Goal: Task Accomplishment & Management: Use online tool/utility

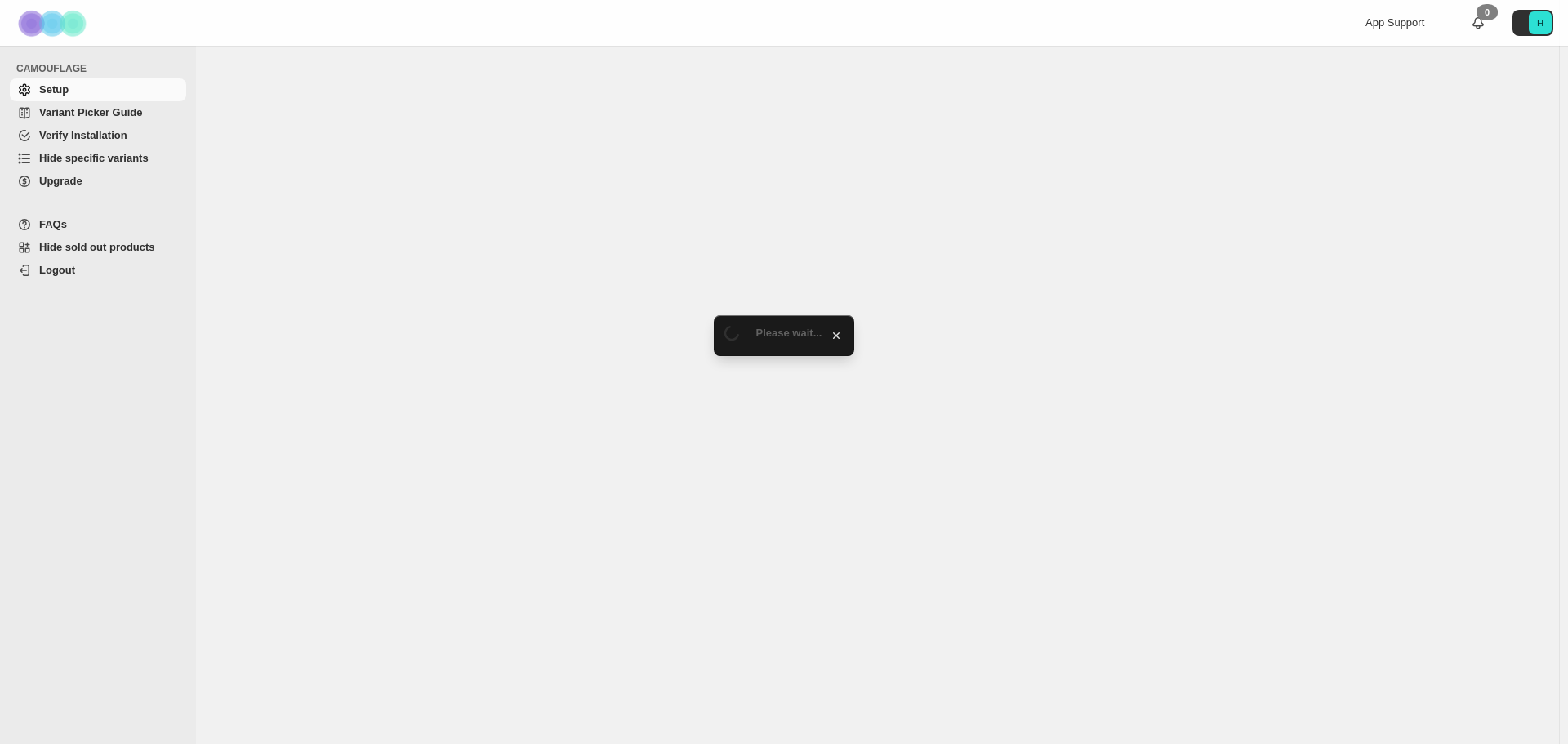
select select "**********"
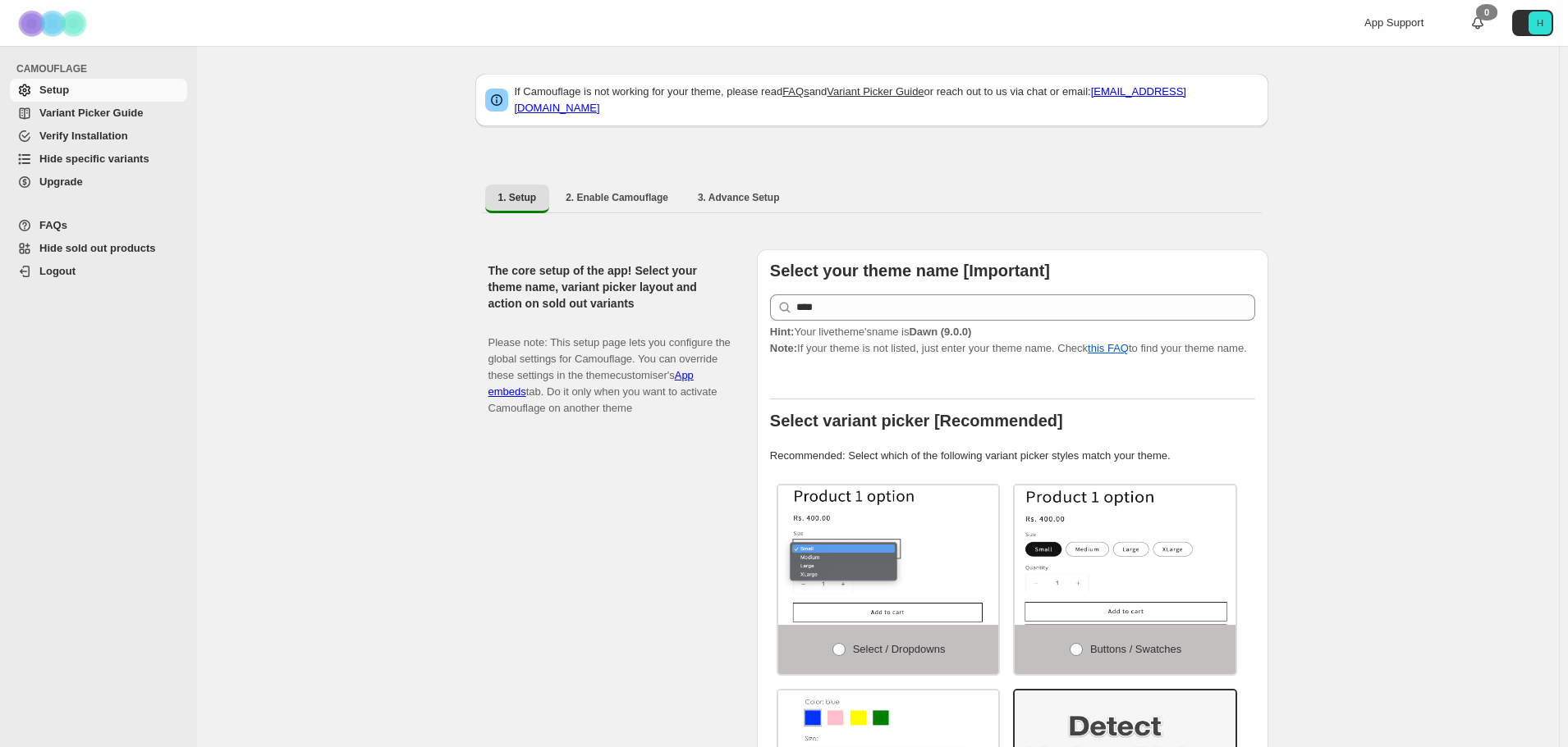
click at [89, 153] on span "Hide specific variants" at bounding box center [94, 159] width 110 height 12
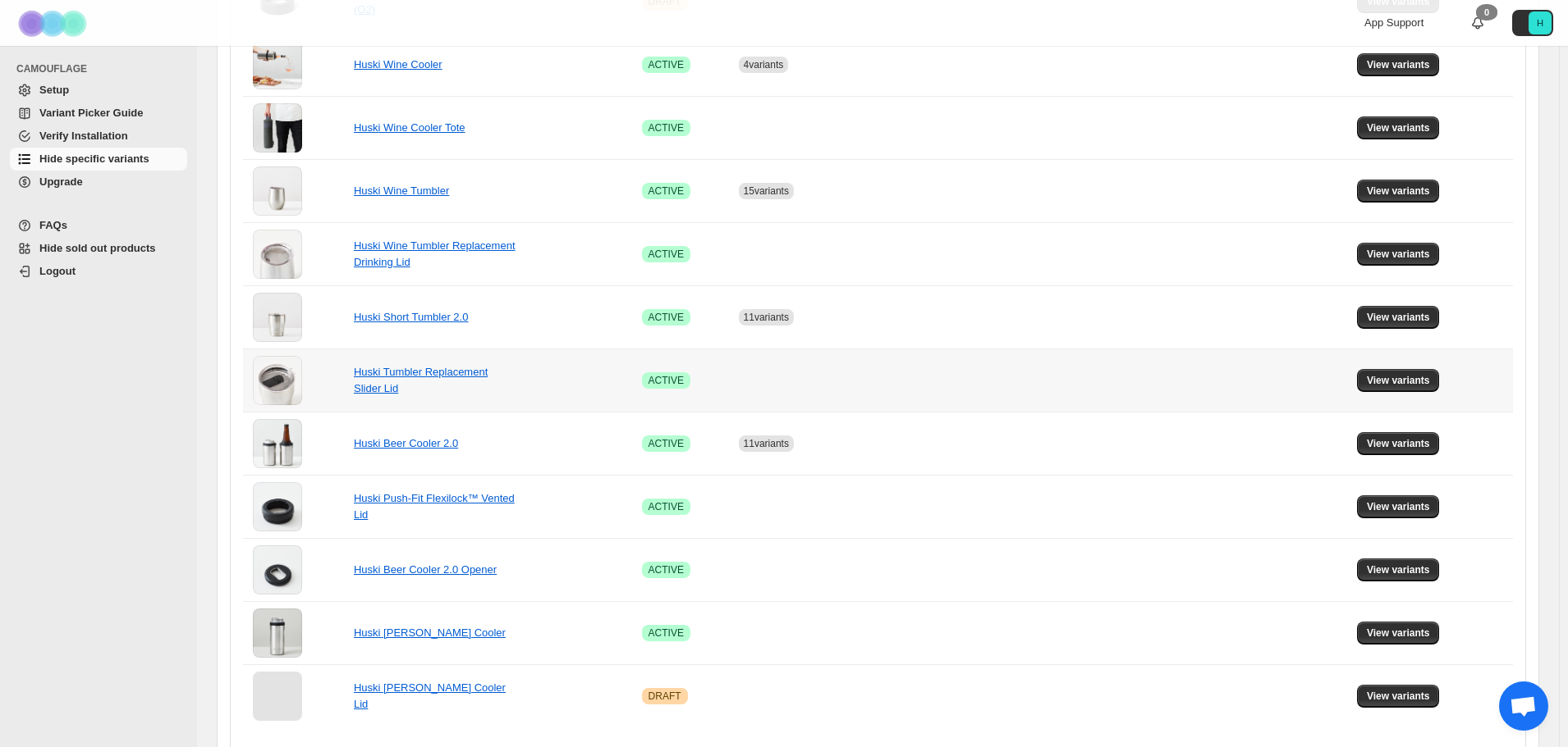
scroll to position [937, 0]
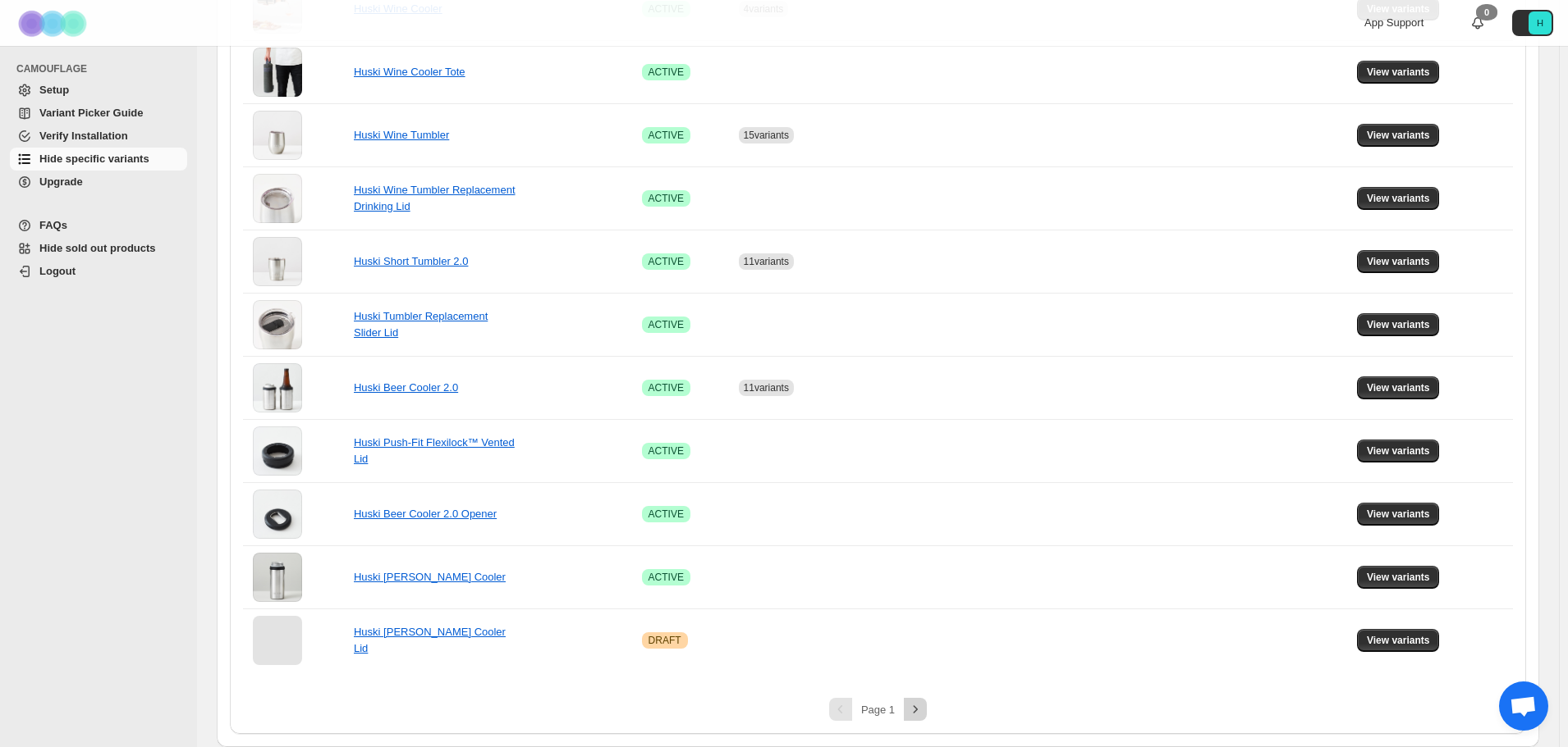
click at [923, 718] on button "Next" at bounding box center [915, 709] width 23 height 23
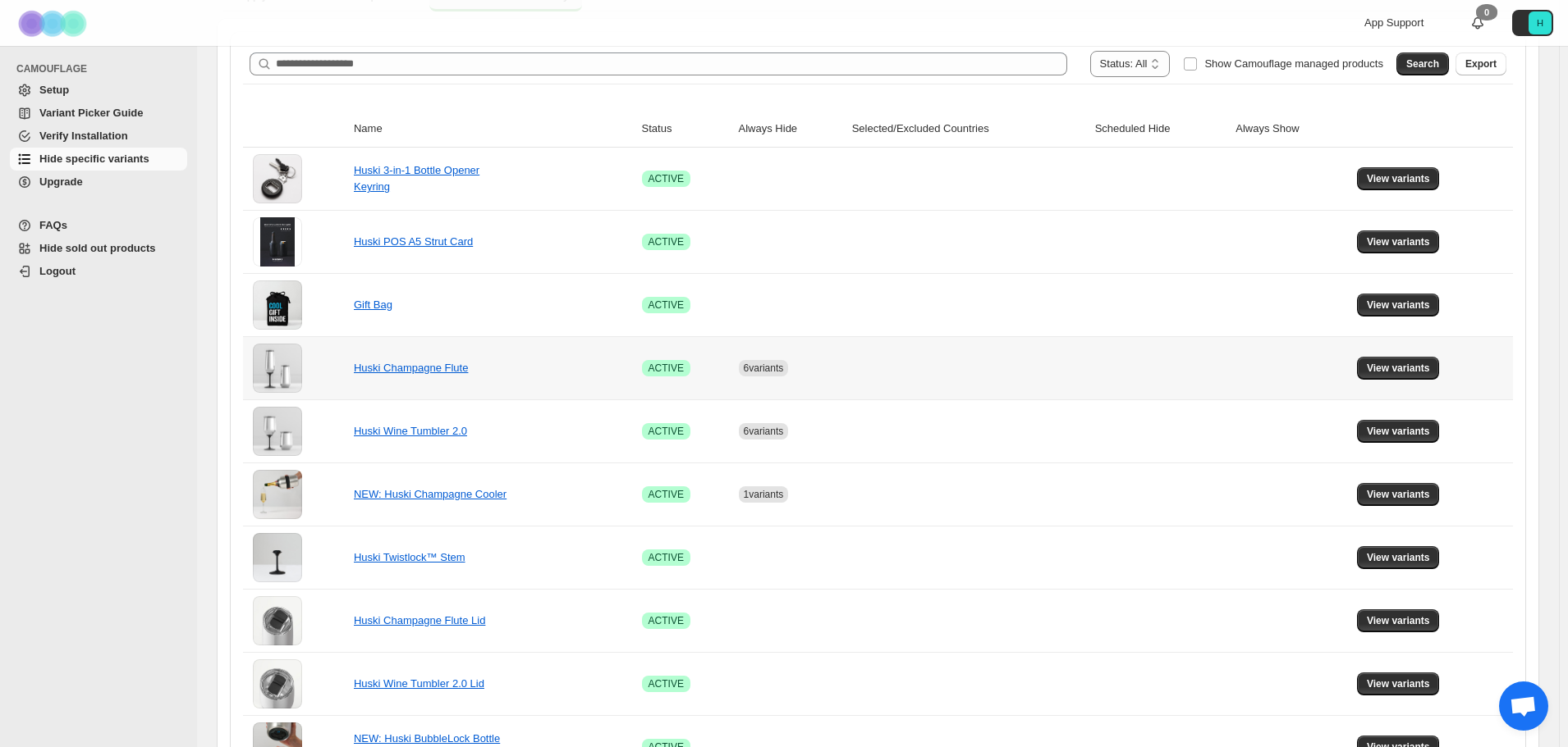
scroll to position [432, 0]
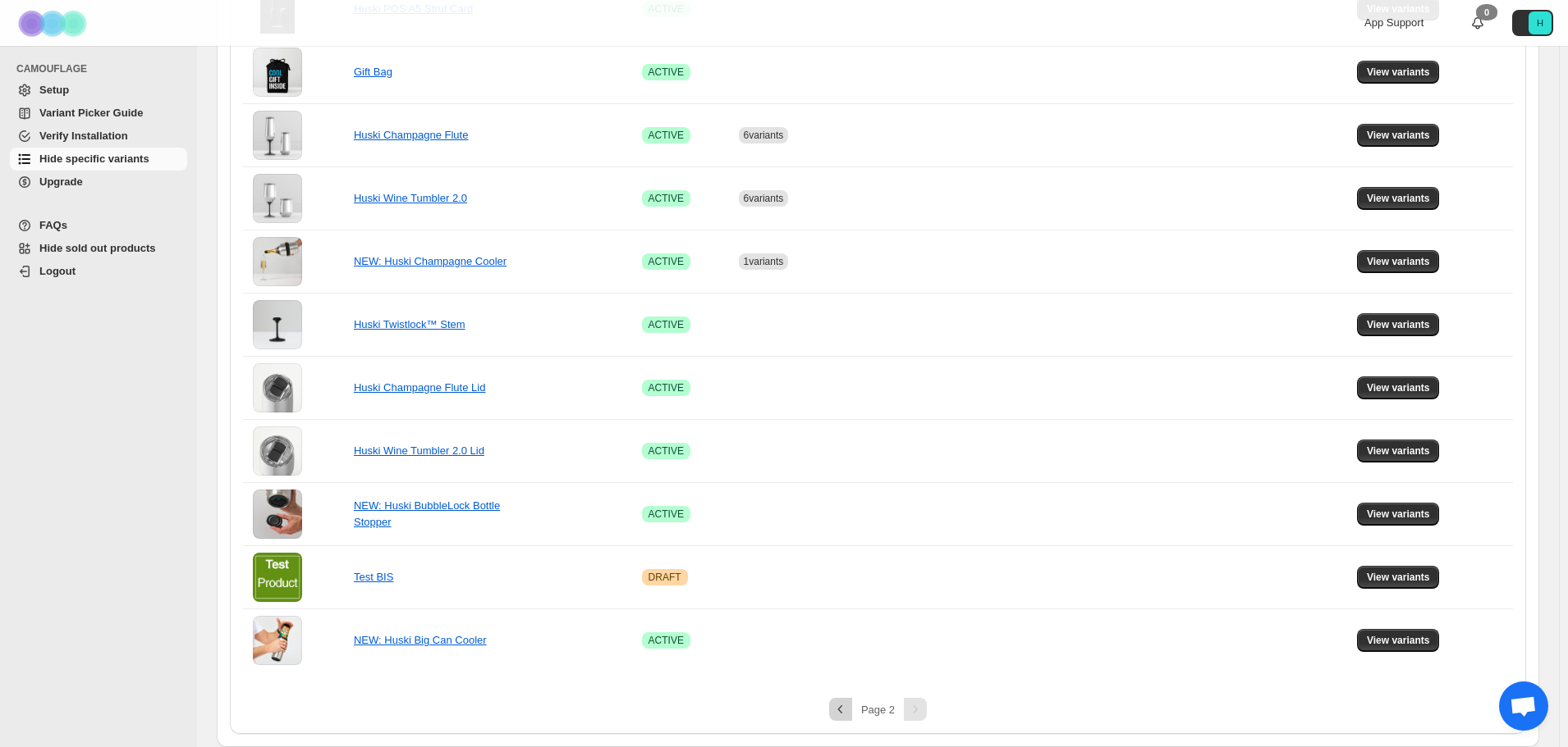
click at [840, 711] on icon "Previous" at bounding box center [840, 709] width 16 height 16
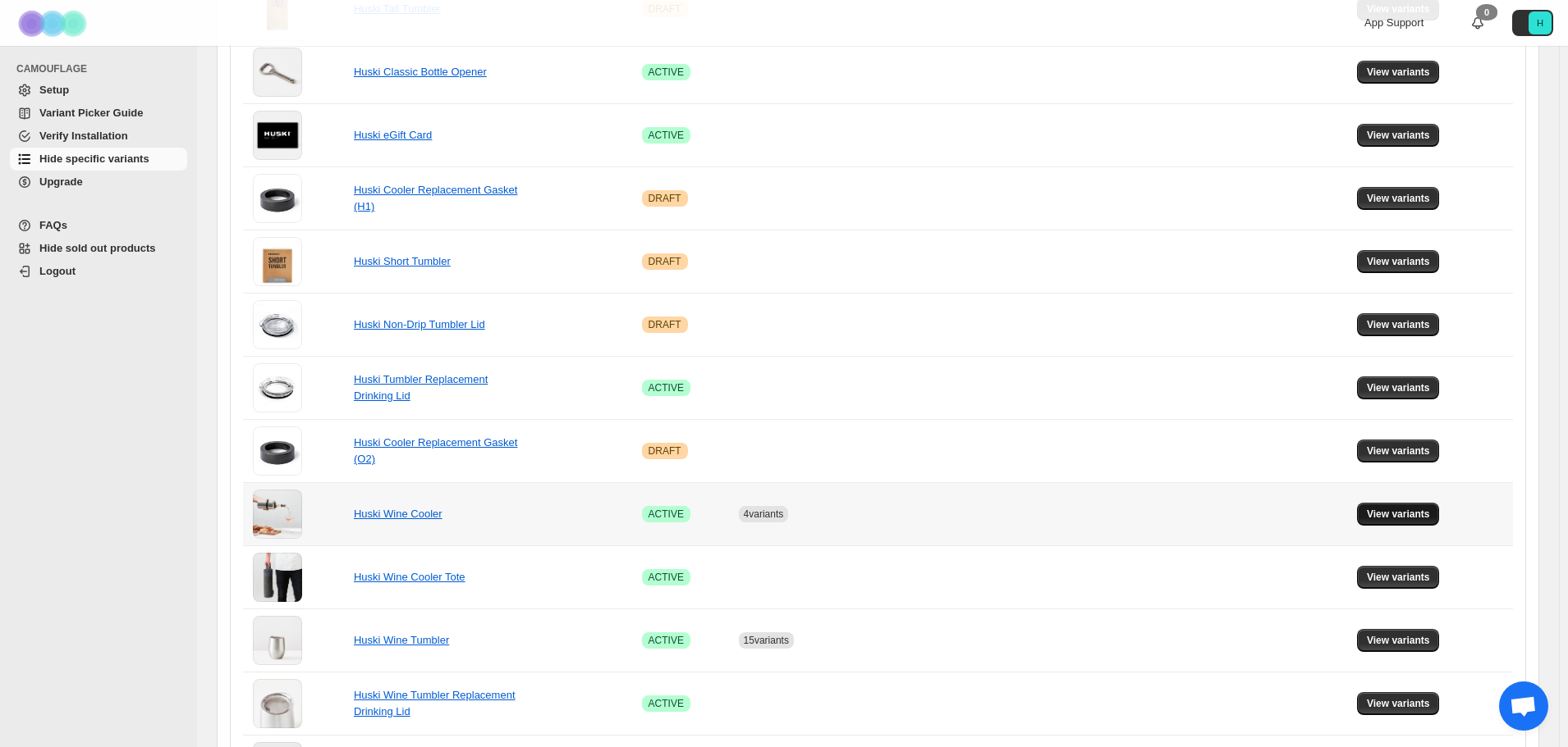
click at [1381, 519] on span "View variants" at bounding box center [1398, 514] width 63 height 13
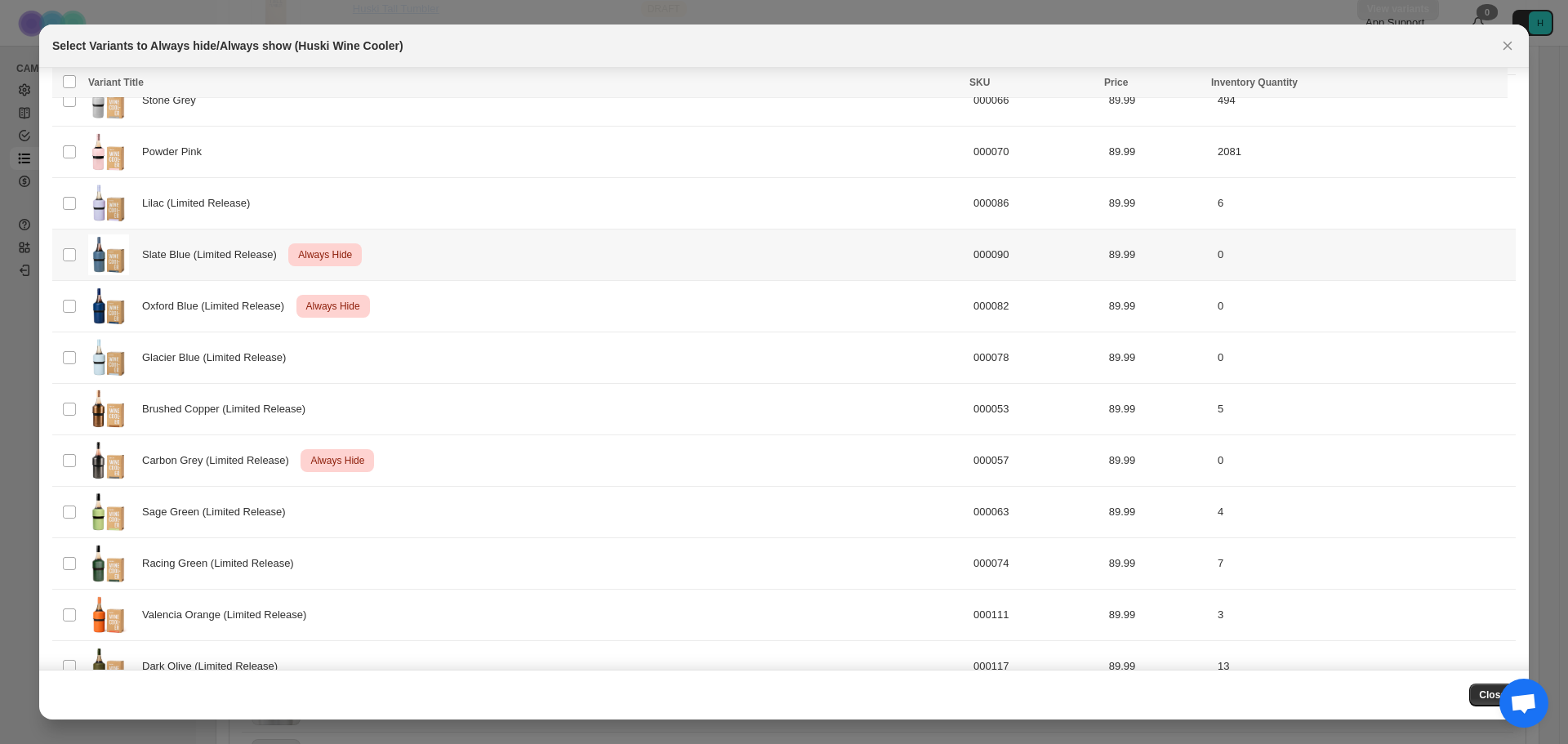
scroll to position [327, 0]
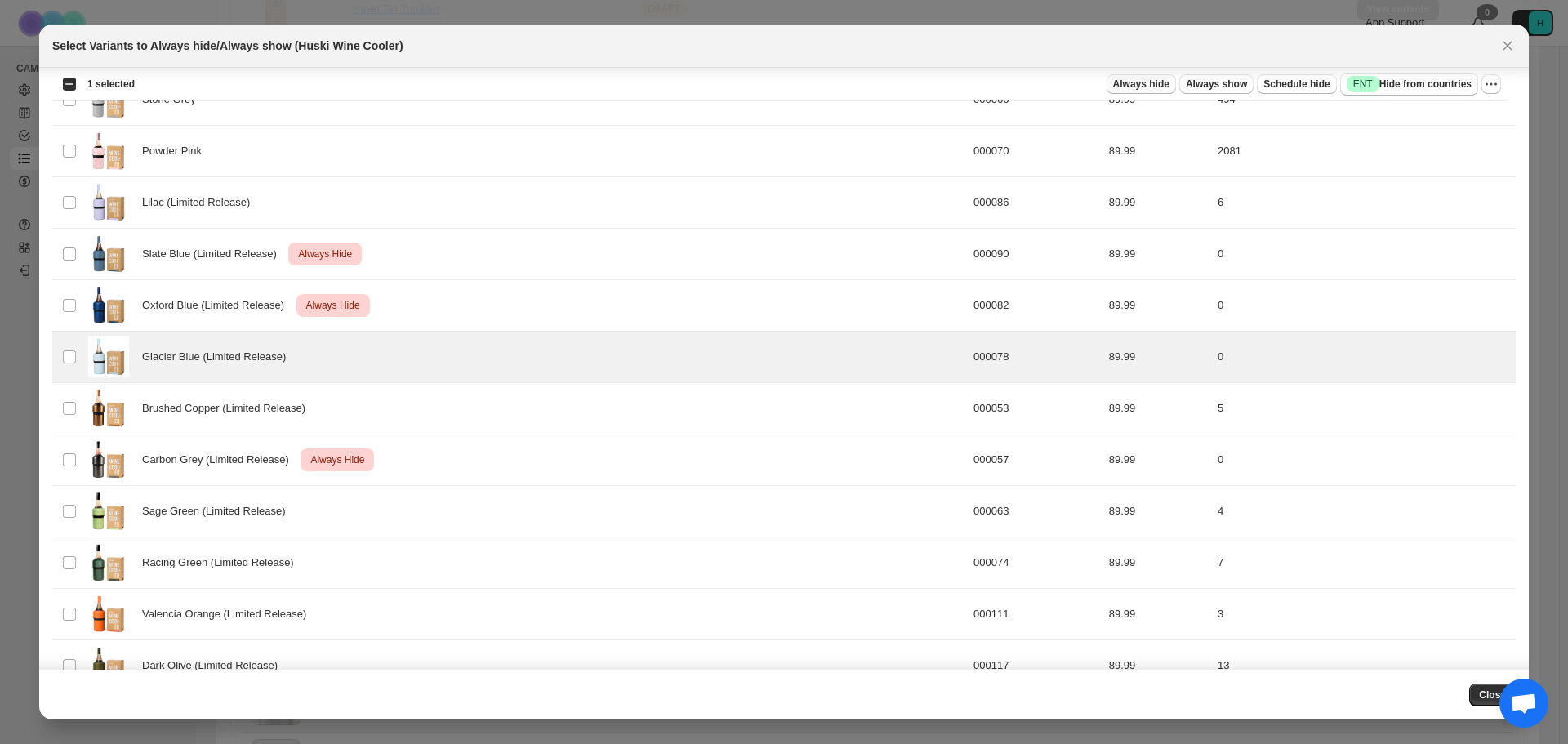
click at [1157, 85] on span "Always hide" at bounding box center [1142, 84] width 57 height 13
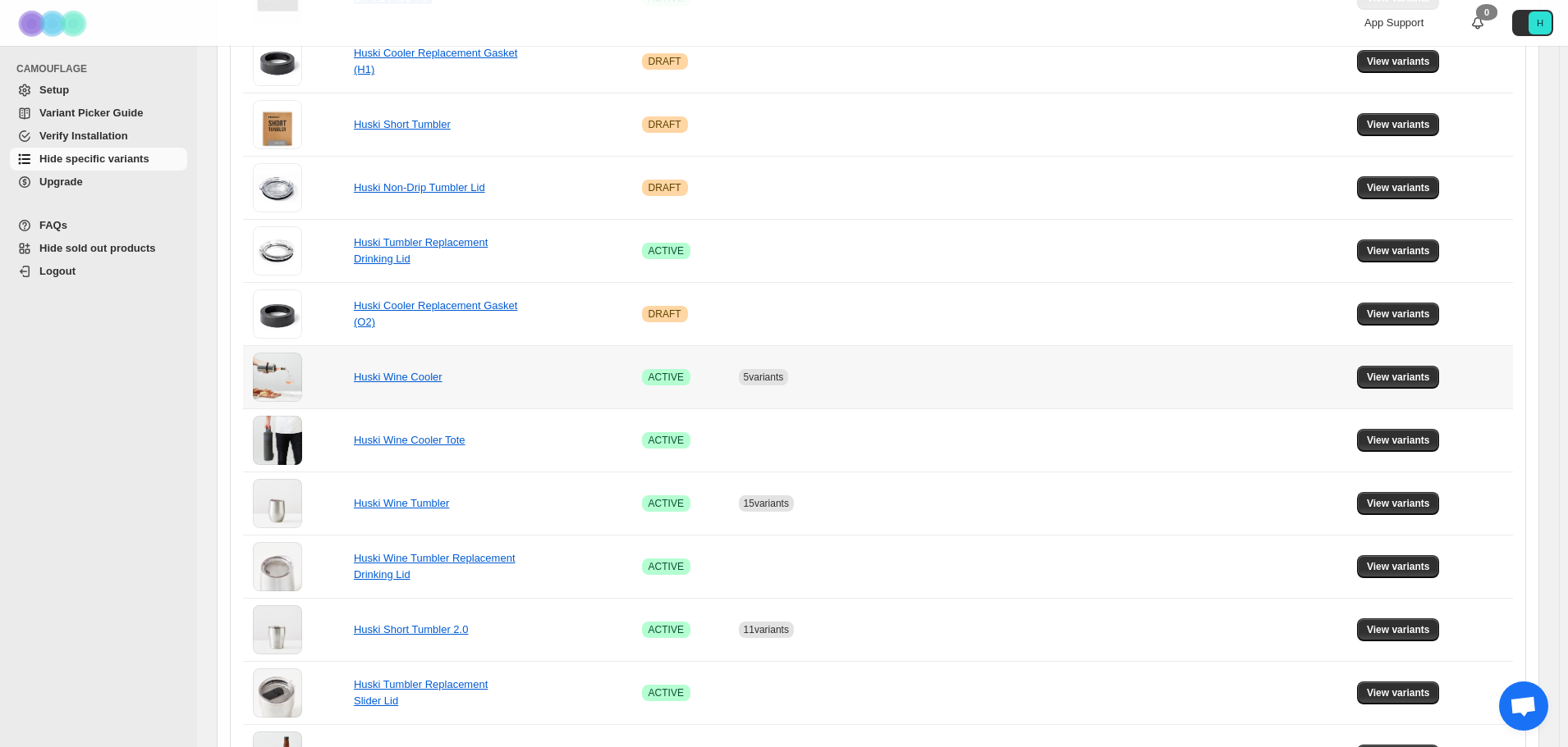
scroll to position [596, 0]
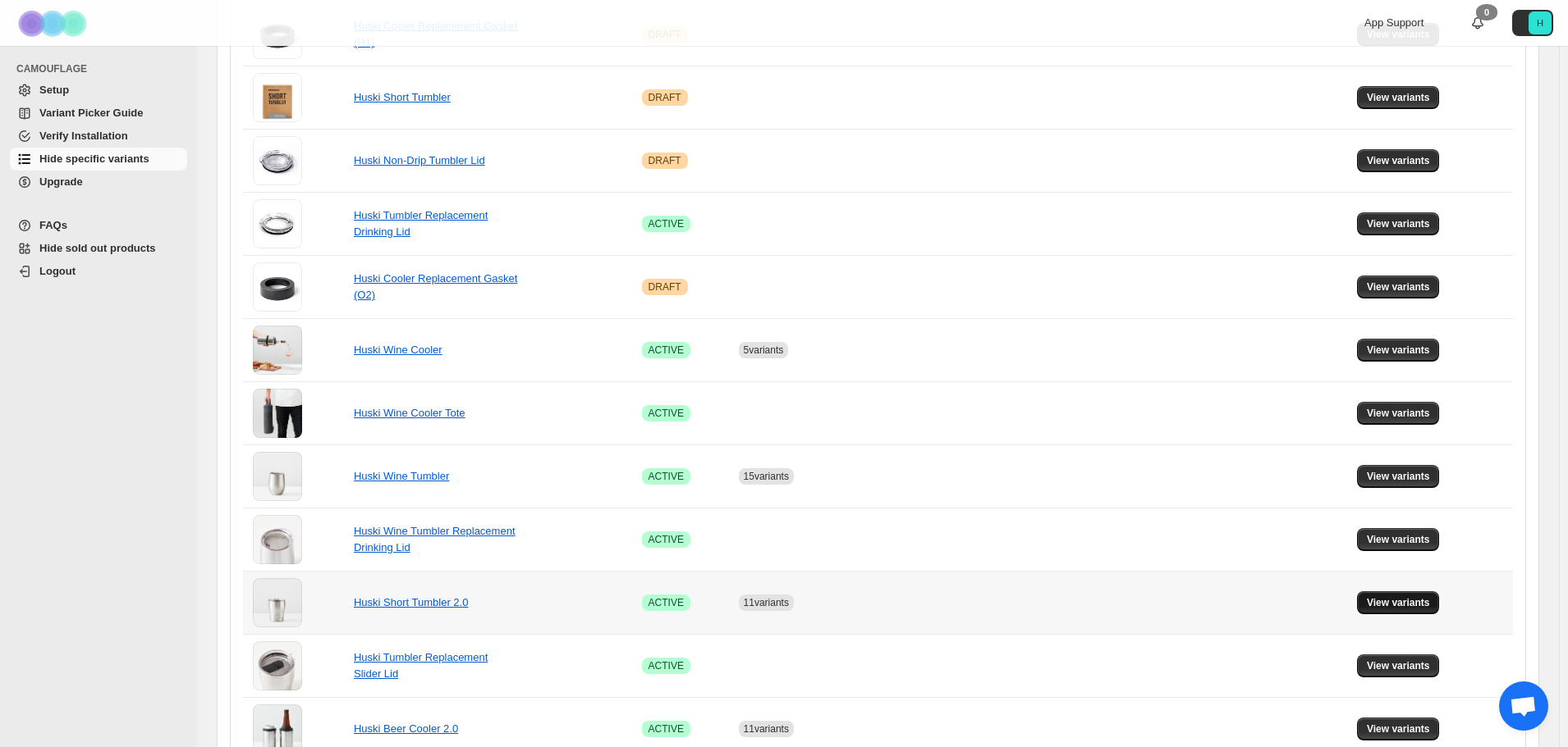
click at [1406, 603] on span "View variants" at bounding box center [1398, 603] width 63 height 13
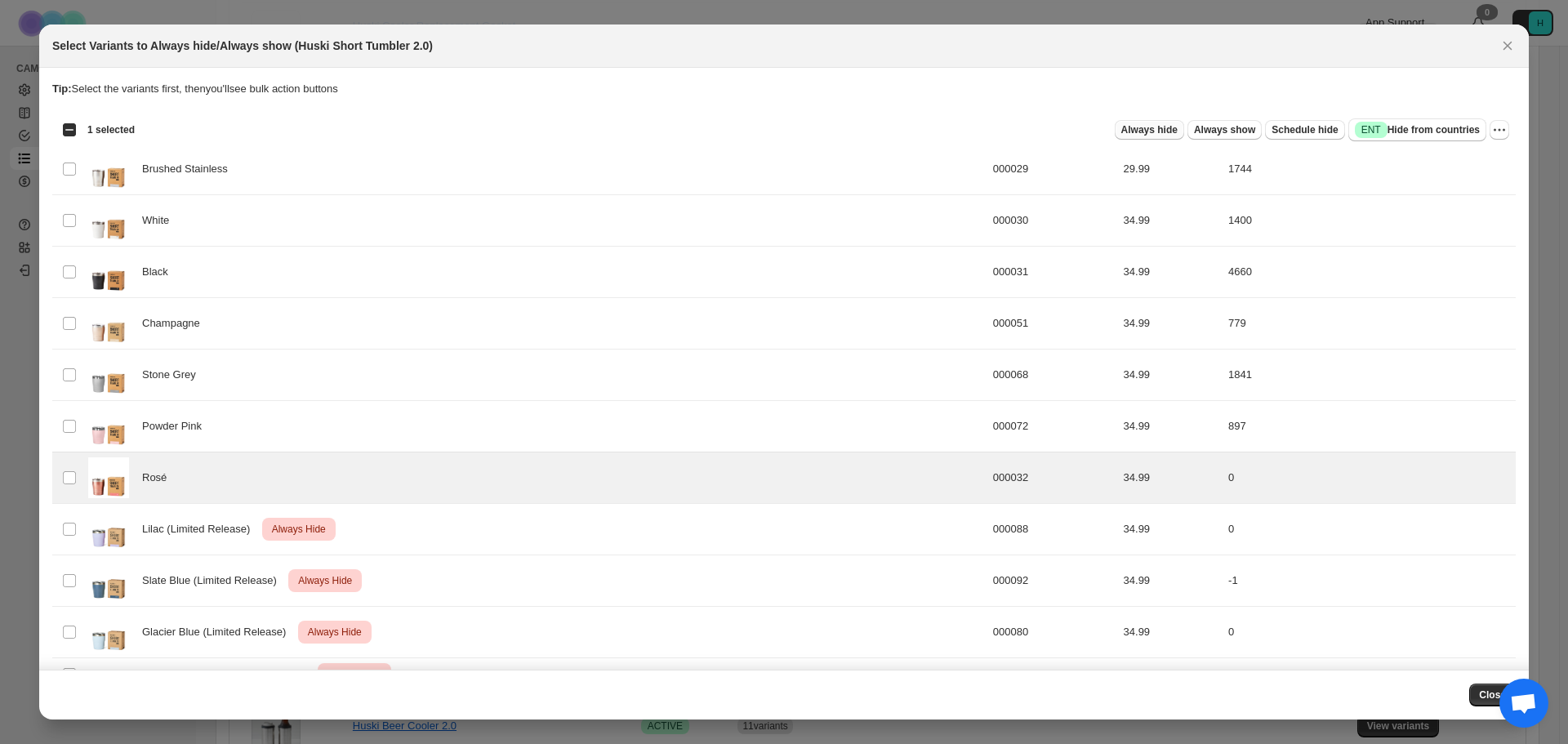
click at [1160, 131] on span "Always hide" at bounding box center [1149, 130] width 57 height 13
